Goal: Communication & Community: Answer question/provide support

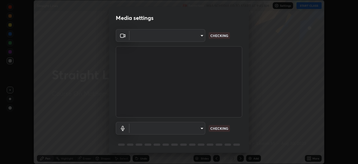
scroll to position [164, 358]
click at [183, 129] on body "Erase all Straight Lines Recording WAS SCHEDULED TO START AT 9:45 AM Settings S…" at bounding box center [179, 82] width 358 height 164
type input "2e9b027d6a4255688e554df818383ce9ed5f881db366686a8468352ce6a31e43"
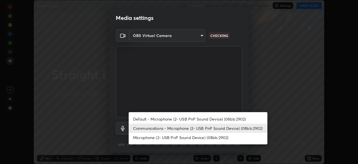
click at [179, 119] on li "Default - Microphone (2- USB PnP Sound Device) (08bb:2902)" at bounding box center [198, 118] width 139 height 9
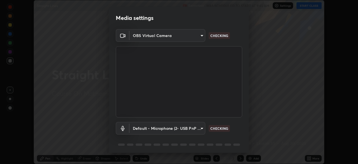
click at [180, 128] on body "Erase all Straight Lines Recording WAS SCHEDULED TO START AT 9:45 AM Settings S…" at bounding box center [179, 82] width 358 height 164
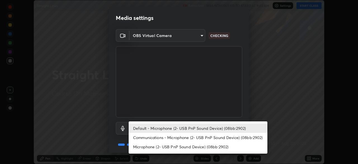
click at [178, 137] on li "Communications - Microphone (2- USB PnP Sound Device) (08bb:2902)" at bounding box center [198, 137] width 139 height 9
type input "communications"
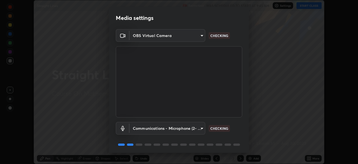
scroll to position [20, 0]
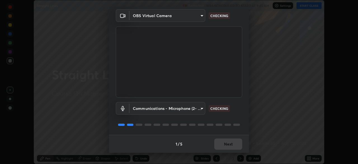
click at [217, 138] on div "1 / 5 Next" at bounding box center [179, 144] width 140 height 18
click at [220, 139] on div "1 / 5 Next" at bounding box center [179, 144] width 140 height 18
click at [225, 141] on div "1 / 5 Next" at bounding box center [179, 144] width 140 height 18
click at [228, 142] on div "1 / 5 Next" at bounding box center [179, 144] width 140 height 18
click at [232, 142] on div "1 / 5 Next" at bounding box center [179, 144] width 140 height 18
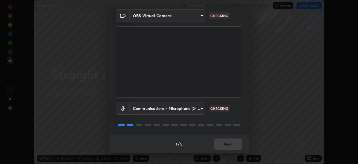
click at [235, 142] on div "1 / 5 Next" at bounding box center [179, 144] width 140 height 18
click at [239, 142] on div "1 / 5 Next" at bounding box center [179, 144] width 140 height 18
click at [242, 145] on div "1 / 5 Next" at bounding box center [179, 144] width 140 height 18
click at [238, 143] on div "1 / 5 Next" at bounding box center [179, 144] width 140 height 18
click at [227, 140] on div "1 / 5 Next" at bounding box center [179, 144] width 140 height 18
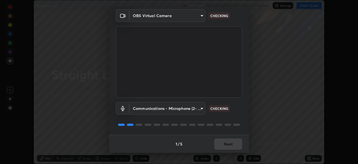
click at [220, 139] on div "1 / 5 Next" at bounding box center [179, 144] width 140 height 18
click at [207, 136] on div "1 / 5 Next" at bounding box center [179, 144] width 140 height 18
click at [198, 139] on div "1 / 5 Next" at bounding box center [179, 144] width 140 height 18
click at [199, 143] on div "1 / 5 Next" at bounding box center [179, 144] width 140 height 18
click at [205, 142] on div "1 / 5 Next" at bounding box center [179, 144] width 140 height 18
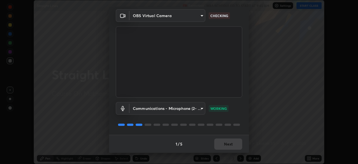
click at [213, 140] on div "1 / 5 Next" at bounding box center [179, 144] width 140 height 18
click at [220, 140] on div "1 / 5 Next" at bounding box center [179, 144] width 140 height 18
click at [227, 140] on div "1 / 5 Next" at bounding box center [179, 144] width 140 height 18
click at [235, 142] on button "Next" at bounding box center [228, 143] width 28 height 11
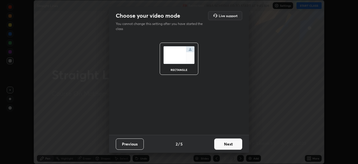
scroll to position [0, 0]
click at [239, 144] on button "Next" at bounding box center [228, 143] width 28 height 11
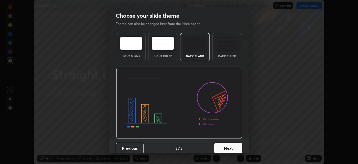
click at [240, 147] on button "Next" at bounding box center [228, 147] width 28 height 11
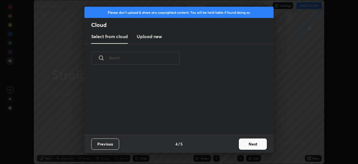
click at [246, 144] on button "Next" at bounding box center [253, 143] width 28 height 11
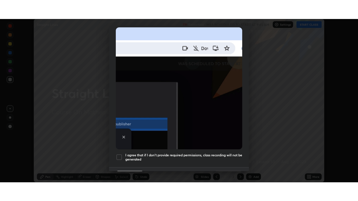
scroll to position [134, 0]
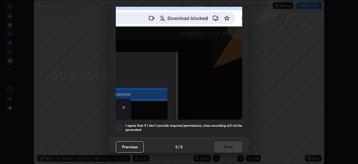
click at [121, 124] on div at bounding box center [119, 127] width 7 height 7
click at [222, 142] on button "Done" at bounding box center [228, 146] width 28 height 11
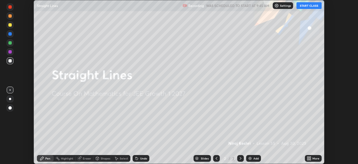
click at [308, 5] on button "START CLASS" at bounding box center [308, 5] width 25 height 7
click at [308, 157] on icon at bounding box center [307, 156] width 1 height 1
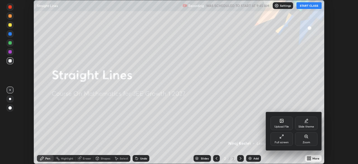
click at [284, 141] on div "Full screen" at bounding box center [282, 142] width 14 height 3
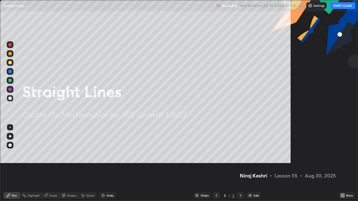
scroll to position [201, 358]
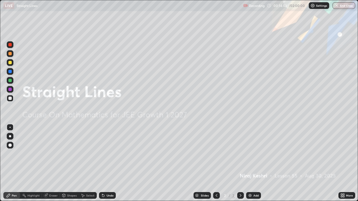
click at [252, 163] on img at bounding box center [250, 196] width 4 height 4
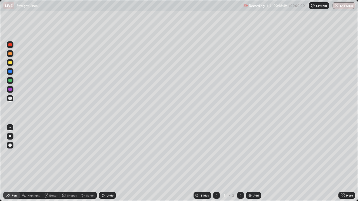
click at [109, 163] on div "Undo" at bounding box center [110, 195] width 7 height 3
click at [107, 163] on div "Undo" at bounding box center [110, 195] width 7 height 3
click at [10, 63] on div at bounding box center [9, 62] width 3 height 3
click at [51, 163] on div "Eraser" at bounding box center [53, 195] width 8 height 3
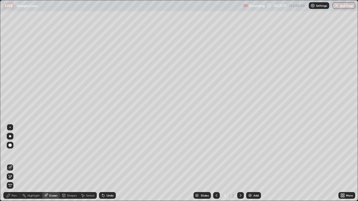
click at [14, 163] on div "Pen" at bounding box center [14, 195] width 5 height 3
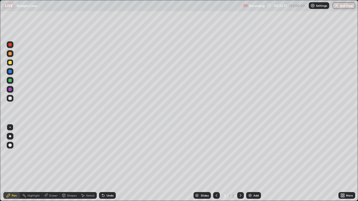
click at [109, 163] on div "Undo" at bounding box center [110, 195] width 7 height 3
click at [254, 163] on div "Add" at bounding box center [255, 195] width 5 height 3
click at [11, 100] on div at bounding box center [10, 98] width 7 height 7
click at [10, 63] on div at bounding box center [9, 62] width 3 height 3
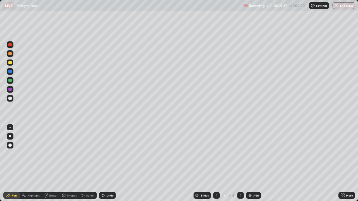
click at [46, 163] on icon at bounding box center [46, 195] width 3 height 3
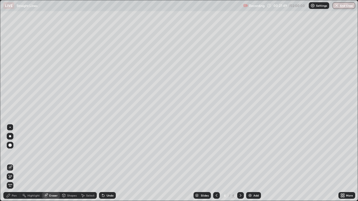
click at [15, 163] on div "Pen" at bounding box center [14, 195] width 5 height 3
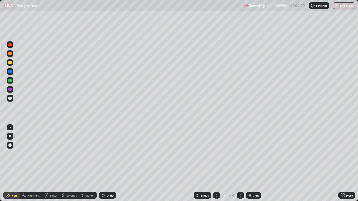
click at [102, 163] on icon at bounding box center [102, 194] width 1 height 1
click at [50, 163] on div "Eraser" at bounding box center [53, 195] width 8 height 3
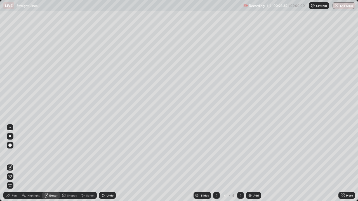
click at [14, 163] on div "Pen" at bounding box center [14, 195] width 5 height 3
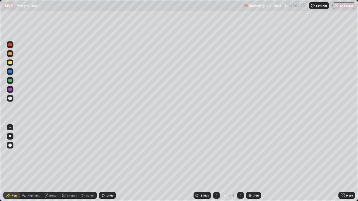
click at [109, 163] on div "Undo" at bounding box center [110, 195] width 7 height 3
click at [111, 163] on div "Undo" at bounding box center [107, 195] width 17 height 7
click at [110, 163] on div "Undo" at bounding box center [110, 195] width 7 height 3
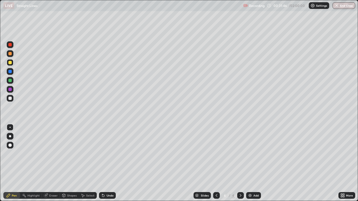
click at [108, 163] on div "Undo" at bounding box center [110, 195] width 7 height 3
click at [110, 163] on div "Undo" at bounding box center [107, 195] width 17 height 7
click at [114, 163] on div "Undo" at bounding box center [107, 195] width 17 height 7
click at [113, 163] on div "Undo" at bounding box center [107, 195] width 17 height 7
click at [107, 163] on div "Undo" at bounding box center [110, 195] width 7 height 3
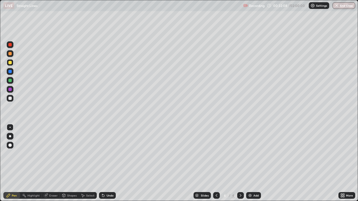
click at [107, 163] on div "Undo" at bounding box center [110, 195] width 7 height 3
click at [10, 100] on div at bounding box center [9, 98] width 3 height 3
click at [112, 163] on div "Undo" at bounding box center [110, 195] width 7 height 3
click at [107, 163] on div "Undo" at bounding box center [107, 195] width 17 height 7
click at [107, 163] on div "Undo" at bounding box center [110, 195] width 7 height 3
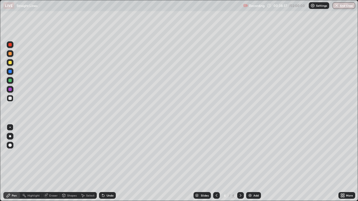
click at [106, 163] on div "Undo" at bounding box center [107, 195] width 17 height 7
click at [107, 163] on div "Undo" at bounding box center [107, 195] width 17 height 7
click at [108, 163] on div "Undo" at bounding box center [107, 195] width 17 height 7
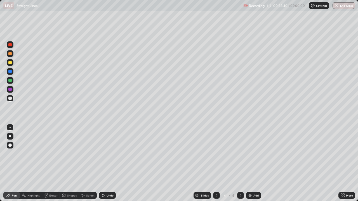
click at [107, 163] on div "Undo" at bounding box center [110, 195] width 7 height 3
click at [105, 163] on div "Undo" at bounding box center [107, 195] width 17 height 7
click at [256, 163] on div "Add" at bounding box center [255, 195] width 5 height 3
click at [218, 163] on div at bounding box center [216, 195] width 7 height 7
click at [240, 163] on icon at bounding box center [240, 196] width 4 height 4
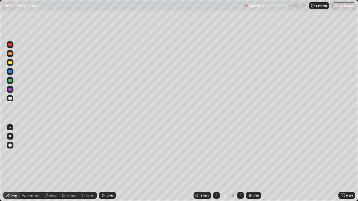
click at [103, 163] on icon at bounding box center [103, 196] width 2 height 2
click at [104, 163] on div "Undo" at bounding box center [107, 195] width 17 height 7
click at [106, 163] on div "Undo" at bounding box center [107, 195] width 17 height 7
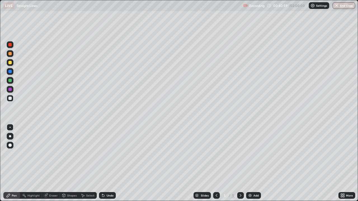
click at [107, 163] on div "Undo" at bounding box center [107, 195] width 17 height 7
click at [51, 163] on div "Eraser" at bounding box center [51, 195] width 18 height 7
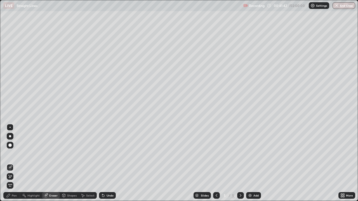
click at [18, 163] on div "Pen" at bounding box center [11, 195] width 17 height 7
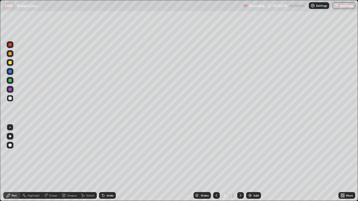
click at [250, 163] on img at bounding box center [250, 196] width 4 height 4
click at [104, 163] on div "Undo" at bounding box center [107, 195] width 17 height 7
click at [52, 163] on div "Eraser" at bounding box center [53, 195] width 8 height 3
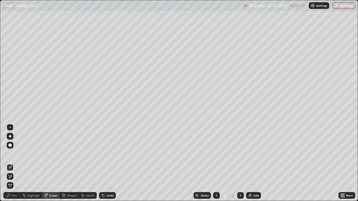
click at [13, 163] on div "Pen" at bounding box center [14, 195] width 5 height 3
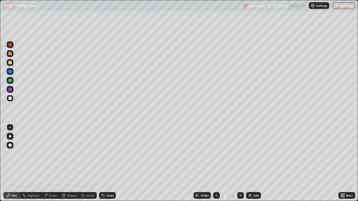
click at [109, 163] on div "Undo" at bounding box center [107, 195] width 17 height 7
click at [111, 163] on div "Undo" at bounding box center [110, 195] width 7 height 3
click at [113, 163] on div "Undo" at bounding box center [107, 195] width 17 height 7
click at [114, 163] on div "Undo" at bounding box center [107, 195] width 17 height 7
click at [9, 62] on div at bounding box center [9, 62] width 3 height 3
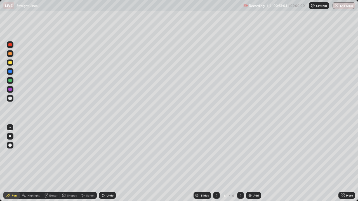
click at [109, 163] on div "Undo" at bounding box center [110, 195] width 7 height 3
click at [110, 163] on div "Undo" at bounding box center [107, 195] width 17 height 7
click at [111, 163] on div "Undo" at bounding box center [110, 195] width 7 height 3
click at [291, 163] on div "Slides 6 / 6 Add" at bounding box center [227, 195] width 223 height 11
click at [253, 163] on div "Add" at bounding box center [253, 195] width 15 height 7
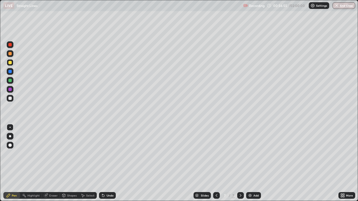
click at [108, 163] on div "Undo" at bounding box center [110, 195] width 7 height 3
click at [102, 163] on icon at bounding box center [103, 196] width 4 height 4
click at [103, 163] on icon at bounding box center [103, 196] width 4 height 4
click at [105, 163] on div "Undo" at bounding box center [107, 195] width 17 height 7
click at [107, 163] on div "Undo" at bounding box center [110, 195] width 7 height 3
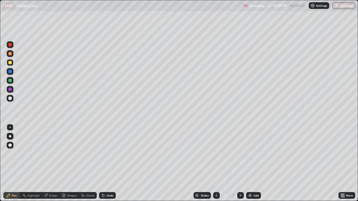
click at [105, 163] on div "Undo" at bounding box center [107, 195] width 17 height 7
click at [107, 163] on div "Undo" at bounding box center [110, 195] width 7 height 3
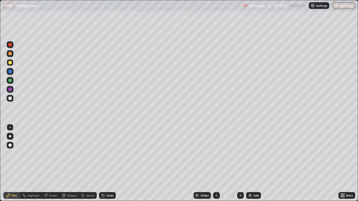
click at [10, 99] on div at bounding box center [9, 98] width 3 height 3
click at [10, 63] on div at bounding box center [9, 62] width 3 height 3
click at [10, 74] on div at bounding box center [10, 71] width 7 height 7
click at [100, 163] on div "Undo" at bounding box center [106, 195] width 19 height 11
click at [9, 48] on div at bounding box center [10, 44] width 7 height 7
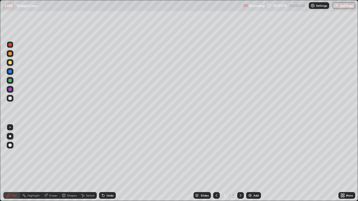
click at [9, 65] on div at bounding box center [10, 62] width 7 height 7
click at [107, 163] on div "Undo" at bounding box center [107, 195] width 17 height 7
click at [107, 163] on div "Undo" at bounding box center [110, 195] width 7 height 3
click at [255, 163] on div "Add" at bounding box center [255, 195] width 5 height 3
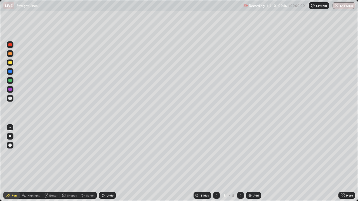
click at [215, 163] on div at bounding box center [216, 195] width 7 height 7
click at [240, 163] on icon at bounding box center [240, 196] width 4 height 4
click at [10, 99] on div at bounding box center [9, 98] width 3 height 3
click at [216, 163] on icon at bounding box center [216, 196] width 4 height 4
click at [89, 163] on div "Select" at bounding box center [88, 195] width 18 height 11
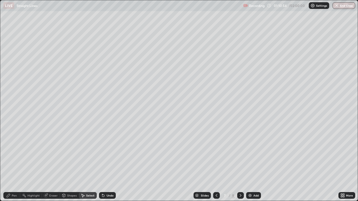
click at [14, 163] on div "Pen" at bounding box center [11, 195] width 17 height 7
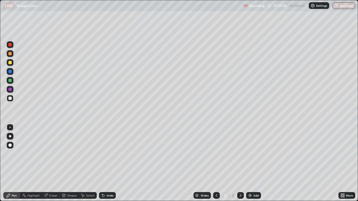
click at [87, 163] on div "Select" at bounding box center [88, 195] width 18 height 11
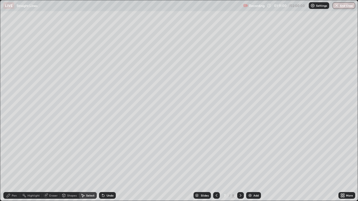
click at [239, 163] on icon at bounding box center [240, 196] width 4 height 4
click at [216, 163] on icon at bounding box center [217, 195] width 2 height 3
click at [240, 163] on icon at bounding box center [240, 196] width 4 height 4
click at [11, 163] on div "Pen" at bounding box center [11, 195] width 17 height 7
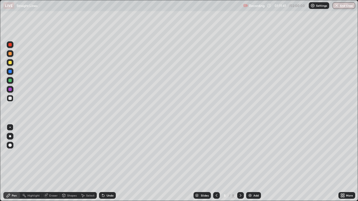
click at [51, 163] on div "Eraser" at bounding box center [53, 195] width 8 height 3
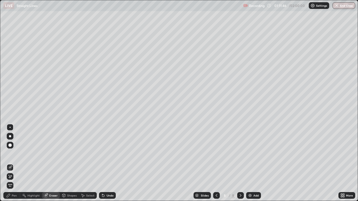
click at [11, 163] on div "Pen" at bounding box center [11, 195] width 17 height 7
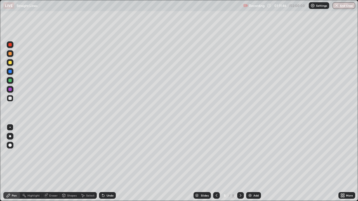
click at [10, 163] on icon at bounding box center [8, 196] width 4 height 4
click at [50, 163] on div "Eraser" at bounding box center [53, 195] width 8 height 3
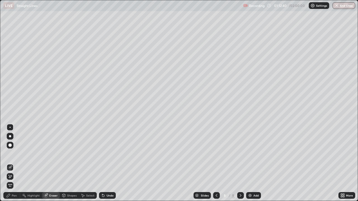
click at [14, 163] on div "Pen" at bounding box center [14, 195] width 5 height 3
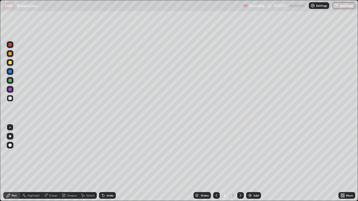
click at [10, 63] on div at bounding box center [9, 62] width 3 height 3
click at [104, 163] on icon at bounding box center [103, 196] width 4 height 4
click at [106, 163] on div "Undo" at bounding box center [107, 195] width 17 height 7
click at [110, 163] on div "Undo" at bounding box center [110, 195] width 7 height 3
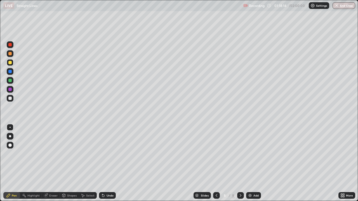
click at [9, 96] on div at bounding box center [10, 98] width 7 height 7
click at [9, 80] on div at bounding box center [9, 80] width 3 height 3
click at [10, 62] on div at bounding box center [9, 62] width 3 height 3
click at [9, 56] on div at bounding box center [10, 53] width 7 height 7
click at [10, 63] on div at bounding box center [9, 62] width 3 height 3
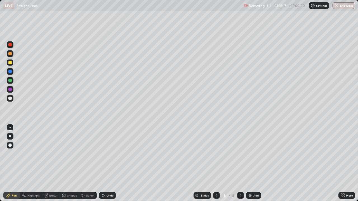
click at [10, 71] on div at bounding box center [9, 71] width 3 height 3
click at [10, 80] on div at bounding box center [9, 80] width 3 height 3
click at [10, 89] on div at bounding box center [9, 89] width 3 height 3
click at [9, 98] on div at bounding box center [9, 98] width 3 height 3
click at [10, 61] on div at bounding box center [9, 62] width 3 height 3
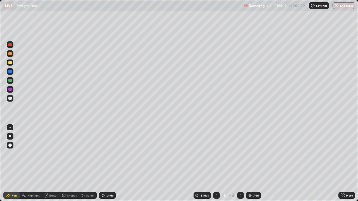
click at [10, 54] on div at bounding box center [9, 53] width 3 height 3
click at [253, 163] on div "Add" at bounding box center [253, 195] width 15 height 7
click at [10, 98] on div at bounding box center [9, 98] width 3 height 3
click at [11, 65] on div at bounding box center [10, 62] width 7 height 7
click at [111, 163] on div "Undo" at bounding box center [110, 195] width 7 height 3
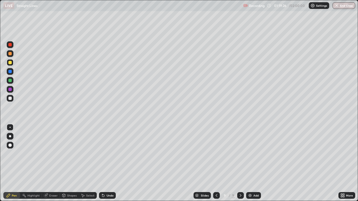
click at [110, 163] on div "Undo" at bounding box center [110, 195] width 7 height 3
click at [10, 81] on div at bounding box center [9, 80] width 3 height 3
click at [10, 98] on div at bounding box center [9, 98] width 3 height 3
click at [11, 62] on div at bounding box center [9, 62] width 3 height 3
click at [103, 163] on icon at bounding box center [103, 196] width 2 height 2
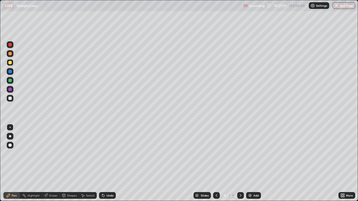
click at [105, 163] on div "Undo" at bounding box center [107, 195] width 17 height 7
click at [108, 163] on div "Undo" at bounding box center [110, 195] width 7 height 3
click at [107, 163] on div "Undo" at bounding box center [107, 195] width 17 height 7
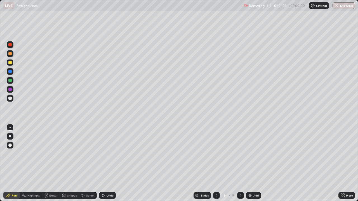
click at [105, 163] on div "Undo" at bounding box center [107, 195] width 17 height 7
click at [48, 163] on div "Eraser" at bounding box center [51, 195] width 18 height 7
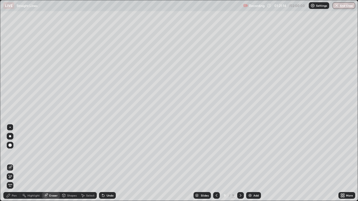
click at [10, 163] on icon at bounding box center [8, 196] width 4 height 4
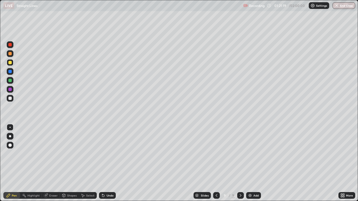
click at [102, 163] on icon at bounding box center [102, 194] width 1 height 1
click at [107, 163] on div "Undo" at bounding box center [110, 195] width 7 height 3
click at [10, 100] on div at bounding box center [9, 98] width 3 height 3
click at [10, 90] on div at bounding box center [9, 89] width 3 height 3
click at [102, 163] on icon at bounding box center [102, 194] width 1 height 1
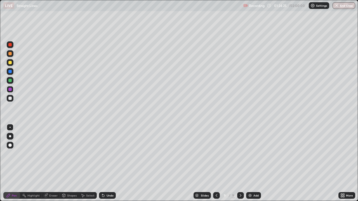
click at [107, 163] on div "Undo" at bounding box center [107, 195] width 17 height 7
click at [105, 163] on div "Undo" at bounding box center [107, 195] width 17 height 7
click at [108, 163] on div "Undo" at bounding box center [110, 195] width 7 height 3
click at [107, 163] on div "Undo" at bounding box center [110, 195] width 7 height 3
click at [102, 163] on icon at bounding box center [103, 196] width 2 height 2
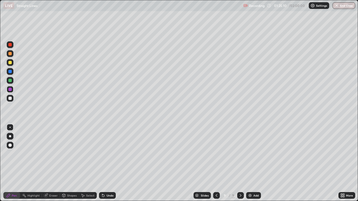
click at [102, 163] on icon at bounding box center [103, 196] width 2 height 2
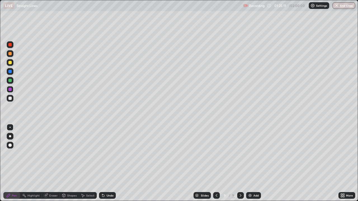
click at [102, 163] on icon at bounding box center [102, 194] width 1 height 1
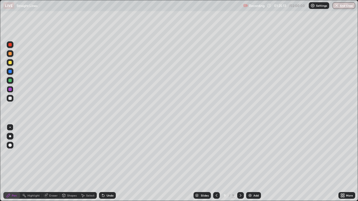
click at [102, 163] on icon at bounding box center [103, 196] width 2 height 2
click at [102, 163] on icon at bounding box center [102, 194] width 1 height 1
click at [110, 163] on div "Undo" at bounding box center [107, 195] width 17 height 7
click at [106, 163] on div "Undo" at bounding box center [107, 195] width 17 height 7
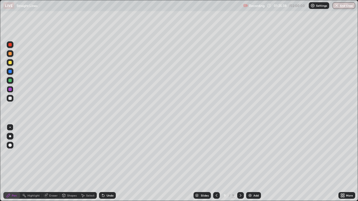
click at [108, 163] on div "Undo" at bounding box center [107, 195] width 17 height 7
click at [102, 163] on icon at bounding box center [103, 196] width 2 height 2
click at [10, 99] on div at bounding box center [9, 98] width 3 height 3
click at [10, 90] on div at bounding box center [9, 89] width 3 height 3
click at [49, 163] on div "Eraser" at bounding box center [51, 195] width 18 height 7
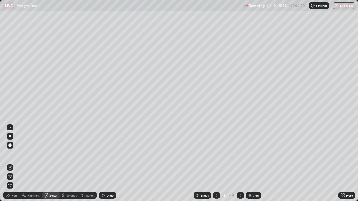
click at [10, 145] on div at bounding box center [9, 145] width 3 height 3
click at [17, 163] on div "Pen" at bounding box center [11, 195] width 17 height 7
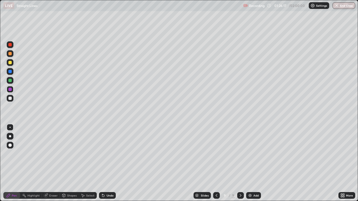
click at [103, 163] on icon at bounding box center [103, 196] width 2 height 2
click at [106, 163] on div "Undo" at bounding box center [107, 195] width 17 height 7
click at [107, 163] on div "Undo" at bounding box center [110, 195] width 7 height 3
click at [106, 163] on div "Undo" at bounding box center [107, 195] width 17 height 7
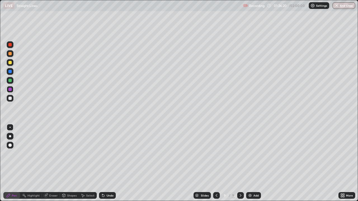
click at [107, 163] on div "Undo" at bounding box center [110, 195] width 7 height 3
click at [104, 163] on div "Undo" at bounding box center [107, 195] width 17 height 7
click at [50, 163] on div "Eraser" at bounding box center [53, 195] width 8 height 3
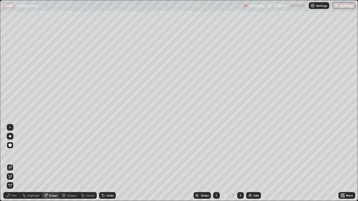
click at [16, 163] on div "Pen" at bounding box center [14, 195] width 5 height 3
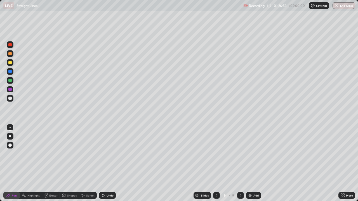
click at [13, 101] on div at bounding box center [10, 98] width 7 height 9
click at [251, 163] on div "Add" at bounding box center [253, 195] width 15 height 7
click at [10, 63] on div at bounding box center [9, 62] width 3 height 3
click at [105, 163] on div "Undo" at bounding box center [107, 195] width 17 height 7
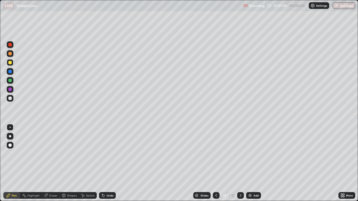
click at [105, 163] on div "Undo" at bounding box center [107, 195] width 17 height 7
click at [51, 163] on div "Eraser" at bounding box center [53, 195] width 8 height 3
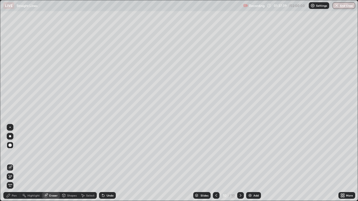
click at [15, 163] on div "Pen" at bounding box center [14, 195] width 5 height 3
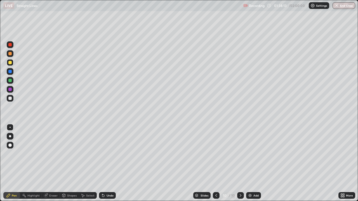
click at [50, 163] on div "Eraser" at bounding box center [53, 195] width 8 height 3
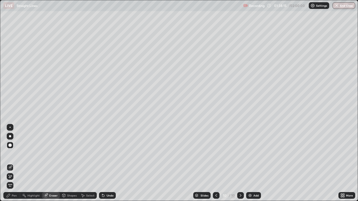
click at [12, 163] on div "Pen" at bounding box center [14, 195] width 5 height 3
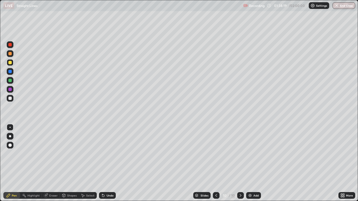
click at [48, 163] on icon at bounding box center [46, 196] width 4 height 4
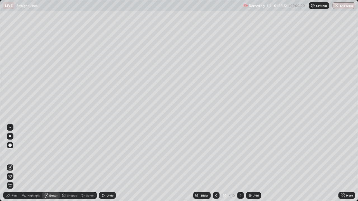
click at [13, 163] on div "Pen" at bounding box center [14, 195] width 5 height 3
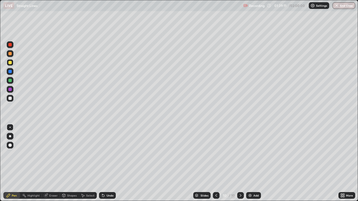
click at [9, 100] on div at bounding box center [9, 98] width 3 height 3
click at [107, 163] on div "Undo" at bounding box center [110, 195] width 7 height 3
click at [110, 163] on div "Undo" at bounding box center [110, 195] width 7 height 3
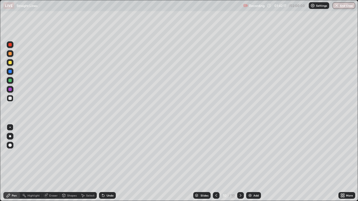
click at [112, 163] on div "Undo" at bounding box center [110, 195] width 7 height 3
click at [114, 163] on div "Undo" at bounding box center [107, 195] width 17 height 7
click at [113, 163] on div "Undo" at bounding box center [107, 195] width 17 height 7
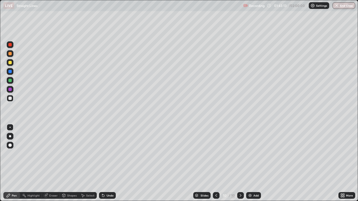
click at [251, 163] on img at bounding box center [250, 196] width 4 height 4
click at [216, 163] on icon at bounding box center [216, 196] width 4 height 4
click at [242, 163] on div at bounding box center [240, 195] width 7 height 7
click at [214, 163] on div at bounding box center [216, 195] width 7 height 7
click at [239, 163] on icon at bounding box center [240, 196] width 4 height 4
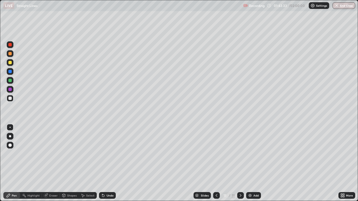
click at [216, 163] on icon at bounding box center [216, 196] width 4 height 4
click at [240, 163] on icon at bounding box center [240, 196] width 4 height 4
click at [216, 163] on icon at bounding box center [216, 196] width 4 height 4
click at [239, 163] on icon at bounding box center [240, 196] width 4 height 4
click at [216, 163] on icon at bounding box center [216, 196] width 4 height 4
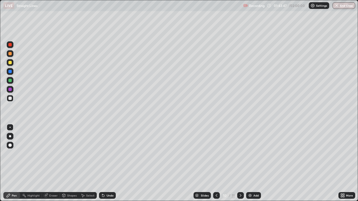
click at [239, 163] on div at bounding box center [240, 195] width 7 height 7
click at [217, 163] on icon at bounding box center [216, 196] width 4 height 4
click at [239, 163] on icon at bounding box center [240, 196] width 4 height 4
click at [9, 81] on div at bounding box center [9, 80] width 3 height 3
click at [102, 163] on icon at bounding box center [103, 196] width 2 height 2
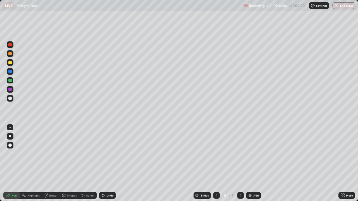
click at [102, 163] on icon at bounding box center [103, 196] width 2 height 2
click at [102, 163] on icon at bounding box center [102, 194] width 1 height 1
click at [105, 163] on div "Undo" at bounding box center [107, 195] width 17 height 7
click at [106, 163] on div "Undo" at bounding box center [107, 195] width 17 height 7
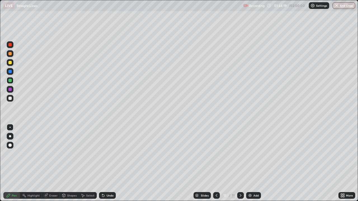
click at [216, 163] on icon at bounding box center [216, 196] width 4 height 4
click at [240, 163] on icon at bounding box center [240, 196] width 4 height 4
click at [215, 163] on div at bounding box center [216, 195] width 7 height 7
click at [240, 163] on icon at bounding box center [240, 196] width 4 height 4
click at [10, 99] on div at bounding box center [9, 98] width 3 height 3
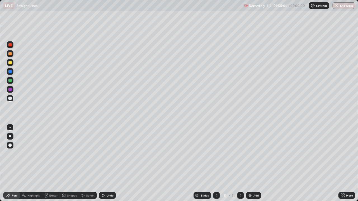
click at [250, 163] on img at bounding box center [250, 196] width 4 height 4
click at [12, 63] on div at bounding box center [10, 62] width 7 height 7
click at [10, 82] on div at bounding box center [9, 80] width 3 height 3
click at [11, 63] on div at bounding box center [9, 62] width 3 height 3
click at [11, 81] on div at bounding box center [9, 80] width 3 height 3
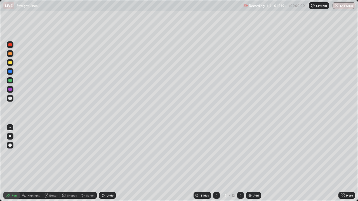
click at [10, 98] on div at bounding box center [9, 98] width 3 height 3
click at [103, 163] on icon at bounding box center [103, 196] width 2 height 2
click at [105, 163] on div "Undo" at bounding box center [107, 195] width 17 height 7
click at [107, 163] on div "Undo" at bounding box center [110, 195] width 7 height 3
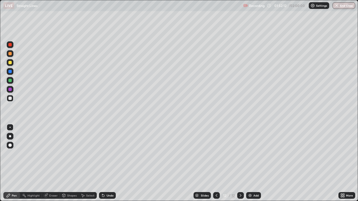
click at [104, 163] on icon at bounding box center [103, 196] width 4 height 4
click at [102, 163] on icon at bounding box center [102, 194] width 1 height 1
click at [104, 163] on div "Undo" at bounding box center [107, 195] width 17 height 7
click at [102, 163] on icon at bounding box center [102, 194] width 1 height 1
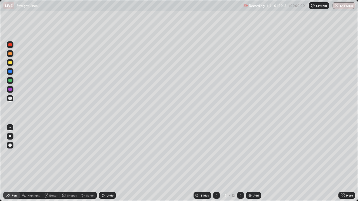
click at [102, 163] on icon at bounding box center [102, 194] width 1 height 1
click at [106, 163] on div "Undo" at bounding box center [107, 195] width 17 height 7
click at [107, 163] on div "Undo" at bounding box center [107, 195] width 17 height 7
click at [106, 163] on div "Undo" at bounding box center [107, 195] width 17 height 7
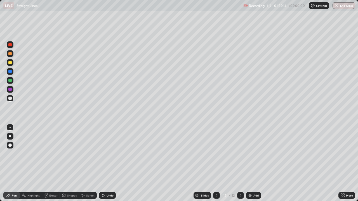
click at [103, 163] on div "Undo" at bounding box center [107, 195] width 17 height 7
click at [103, 163] on icon at bounding box center [103, 196] width 4 height 4
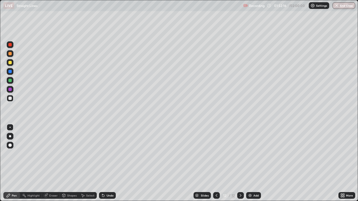
click at [102, 163] on icon at bounding box center [102, 194] width 1 height 1
click at [102, 163] on icon at bounding box center [103, 196] width 2 height 2
click at [105, 163] on div "Undo" at bounding box center [107, 195] width 17 height 7
click at [109, 163] on div "Undo" at bounding box center [110, 195] width 7 height 3
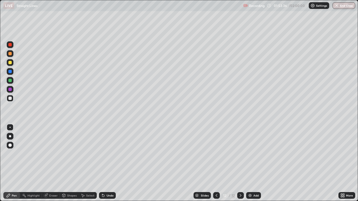
click at [9, 81] on div at bounding box center [9, 80] width 3 height 3
click at [109, 163] on div "Undo" at bounding box center [110, 195] width 7 height 3
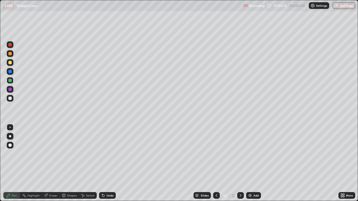
click at [109, 163] on div "Undo" at bounding box center [110, 195] width 7 height 3
click at [107, 163] on div "Undo" at bounding box center [110, 195] width 7 height 3
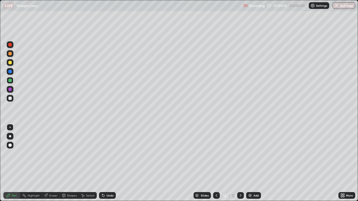
click at [107, 163] on div "Undo" at bounding box center [110, 195] width 7 height 3
click at [108, 163] on div "Undo" at bounding box center [110, 195] width 7 height 3
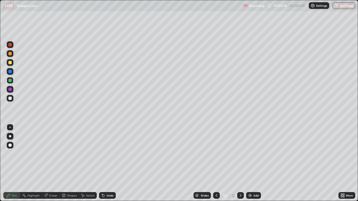
click at [108, 163] on div "Undo" at bounding box center [110, 195] width 7 height 3
click at [107, 163] on div "Undo" at bounding box center [110, 195] width 7 height 3
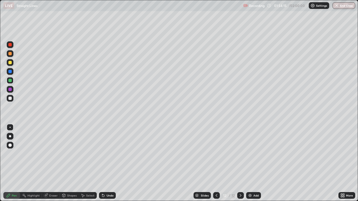
click at [107, 163] on div "Undo" at bounding box center [110, 195] width 7 height 3
click at [106, 163] on div "Undo" at bounding box center [107, 195] width 17 height 7
click at [107, 163] on div "Undo" at bounding box center [107, 195] width 17 height 7
click at [107, 163] on div "Undo" at bounding box center [110, 195] width 7 height 3
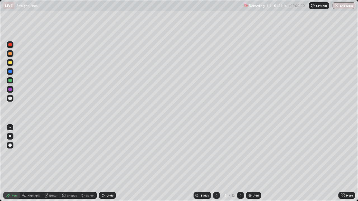
click at [108, 163] on div "Undo" at bounding box center [107, 195] width 17 height 7
click at [107, 163] on div "Undo" at bounding box center [110, 195] width 7 height 3
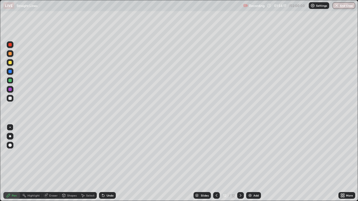
click at [108, 163] on div "Undo" at bounding box center [110, 195] width 7 height 3
click at [107, 163] on div "Undo" at bounding box center [110, 195] width 7 height 3
click at [105, 163] on div "Undo" at bounding box center [107, 195] width 17 height 7
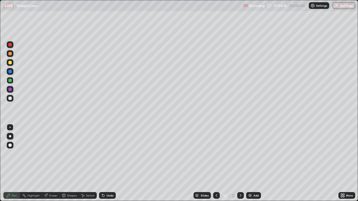
click at [105, 163] on div "Undo" at bounding box center [107, 195] width 17 height 7
click at [102, 163] on icon at bounding box center [103, 196] width 2 height 2
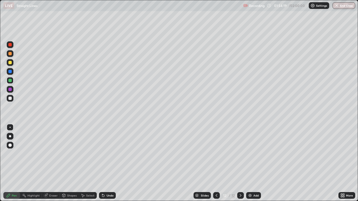
click at [105, 163] on div "Undo" at bounding box center [107, 195] width 17 height 7
click at [104, 163] on icon at bounding box center [103, 196] width 4 height 4
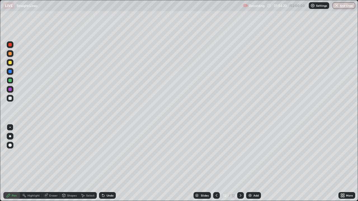
click at [104, 163] on icon at bounding box center [103, 196] width 4 height 4
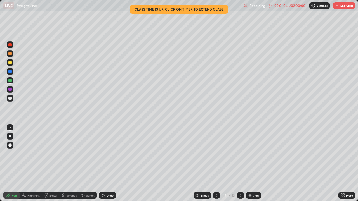
click at [345, 7] on button "End Class" at bounding box center [344, 5] width 22 height 7
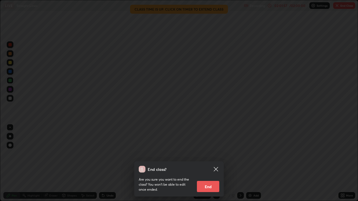
click at [213, 163] on button "End" at bounding box center [208, 186] width 22 height 11
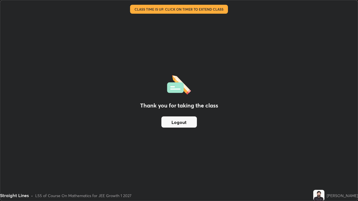
click at [187, 119] on button "Logout" at bounding box center [179, 122] width 36 height 11
